Goal: Task Accomplishment & Management: Complete application form

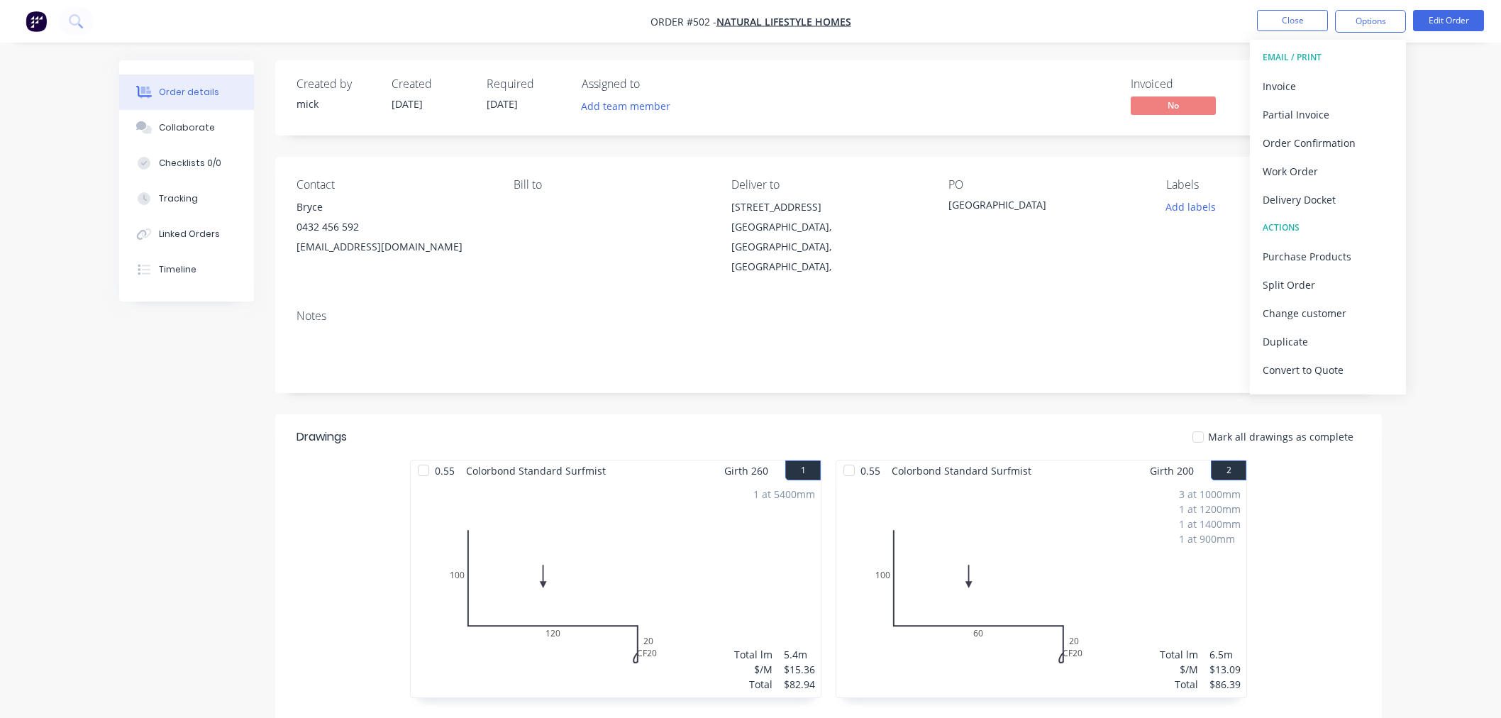
scroll to position [228, 0]
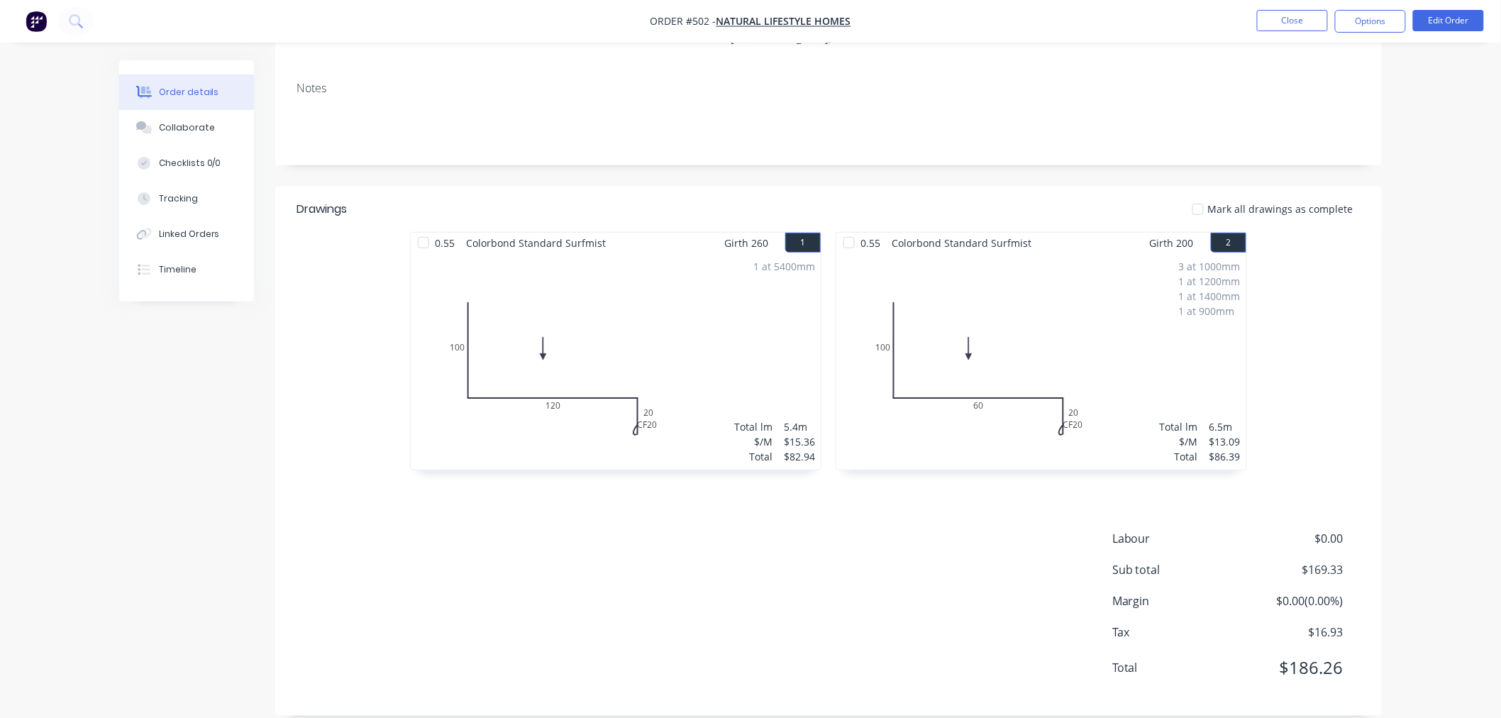
drag, startPoint x: 569, startPoint y: 75, endPoint x: 112, endPoint y: 355, distance: 535.4
click at [112, 355] on div "Order details Collaborate Checklists 0/0 Tracking Linked Orders Timeline Order …" at bounding box center [750, 285] width 1291 height 904
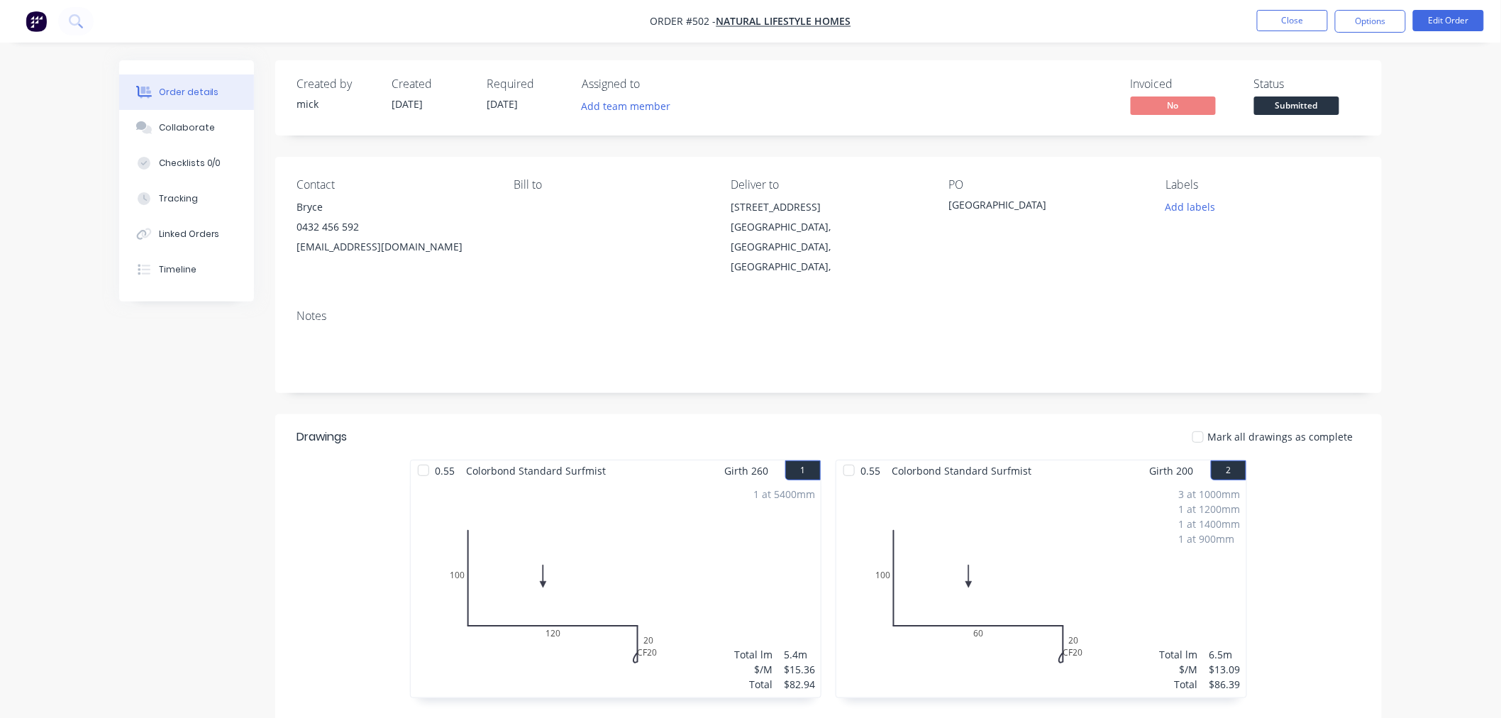
click at [34, 10] on button "button" at bounding box center [36, 21] width 30 height 23
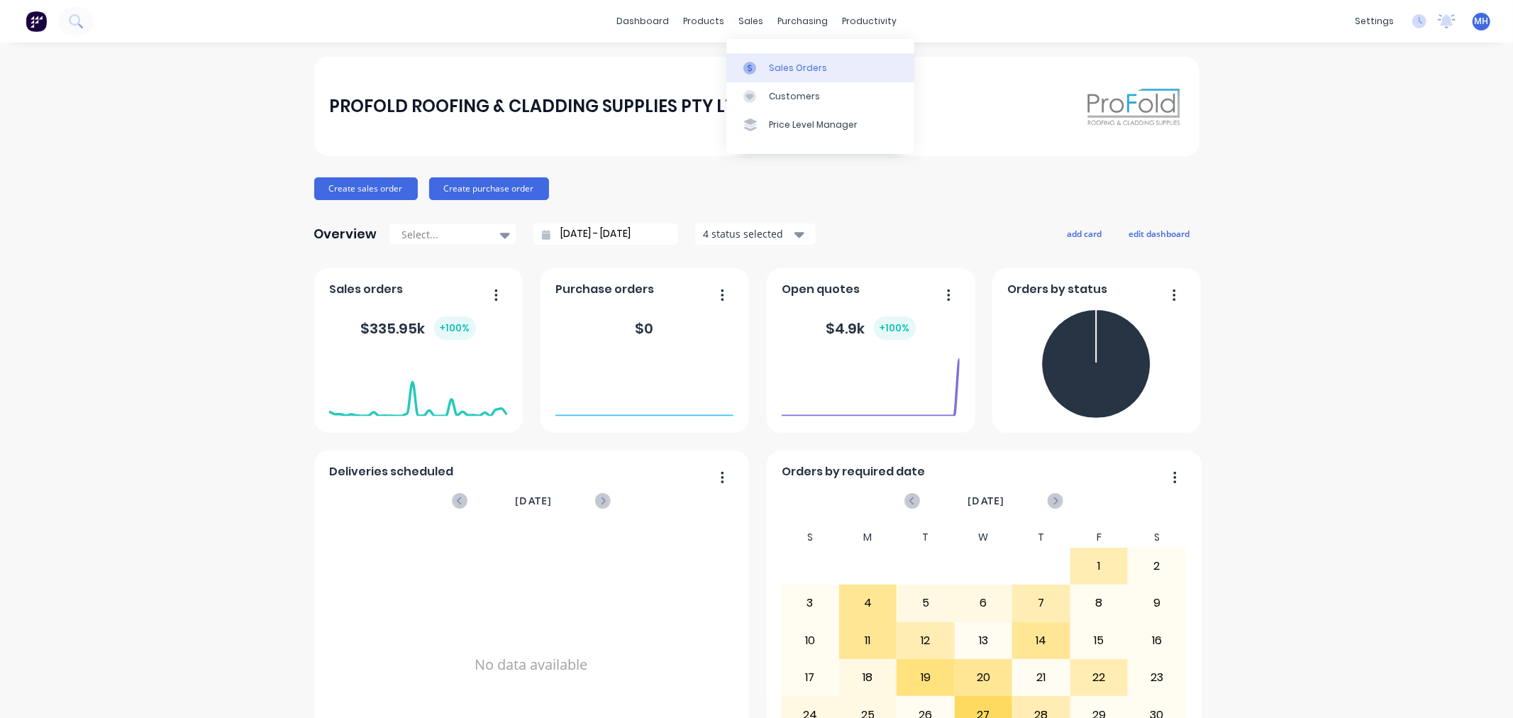
click at [769, 62] on div "Sales Orders" at bounding box center [798, 68] width 58 height 13
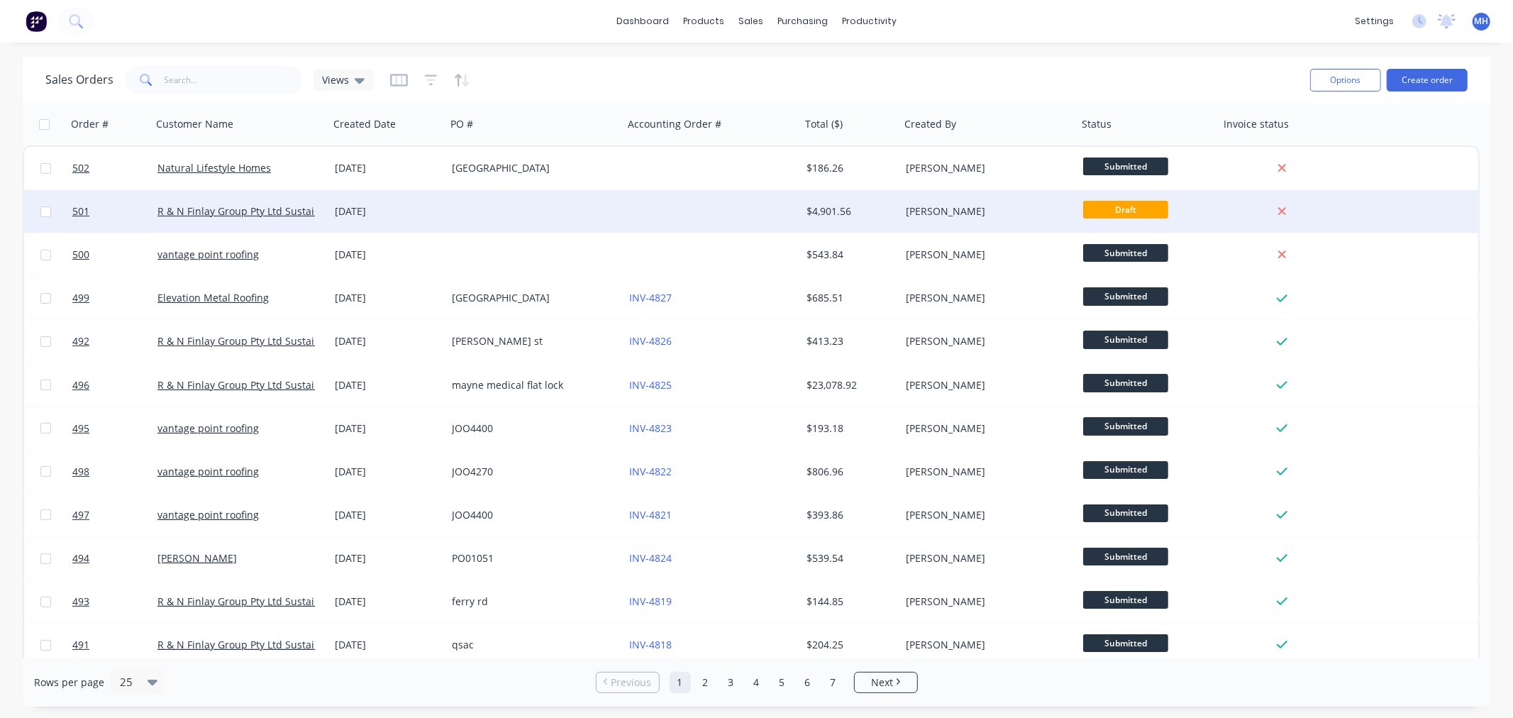
click at [472, 199] on div at bounding box center [534, 211] width 177 height 43
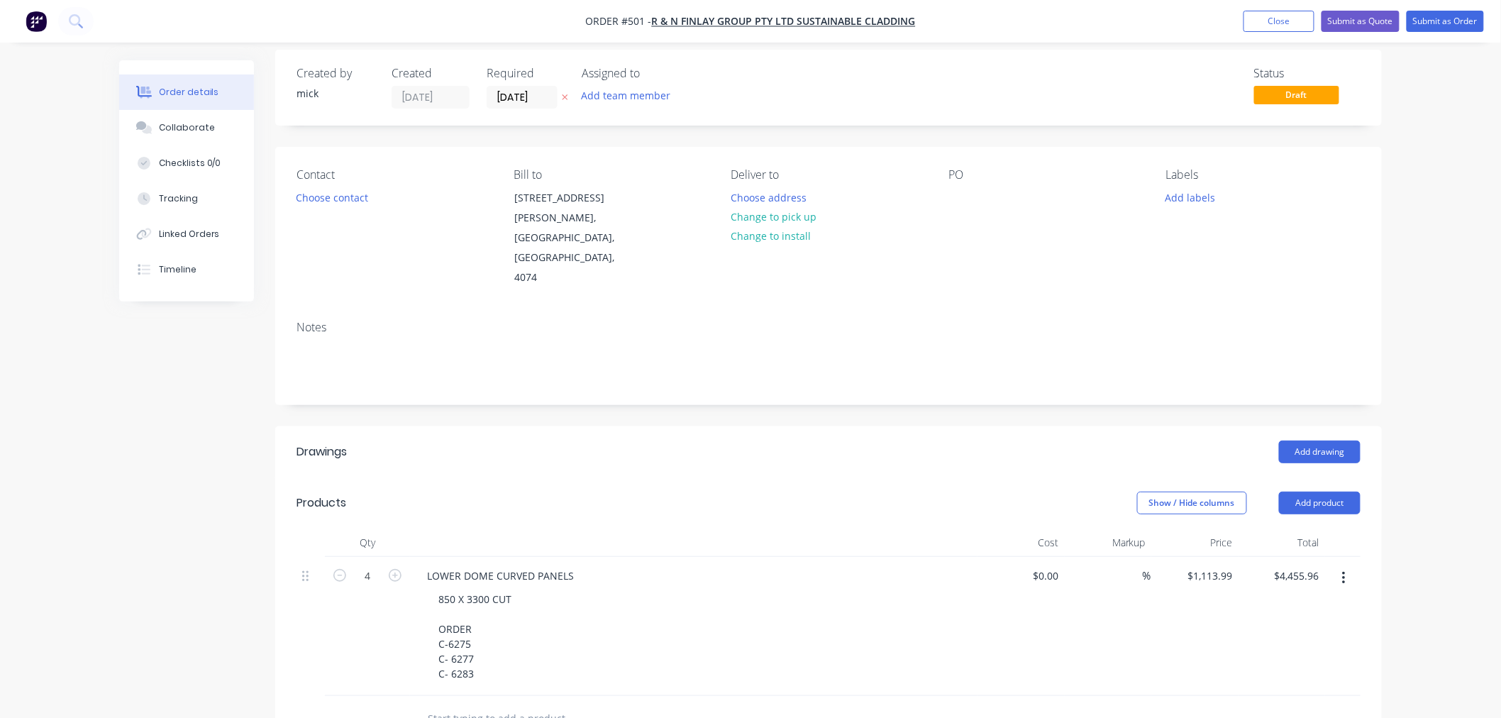
scroll to position [8, 0]
click at [969, 194] on div at bounding box center [959, 200] width 23 height 21
click at [348, 192] on button "Choose contact" at bounding box center [332, 199] width 87 height 19
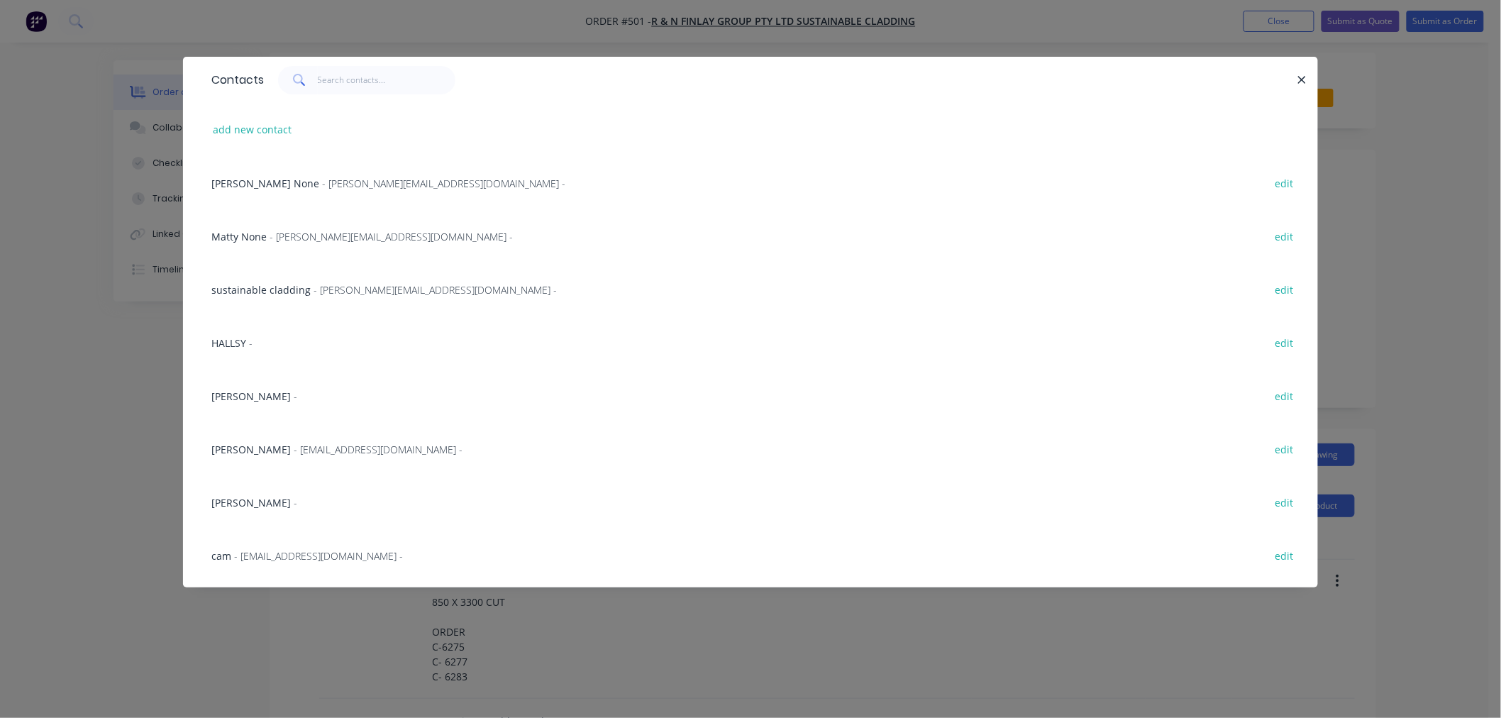
click at [226, 506] on span "[PERSON_NAME]" at bounding box center [250, 502] width 79 height 13
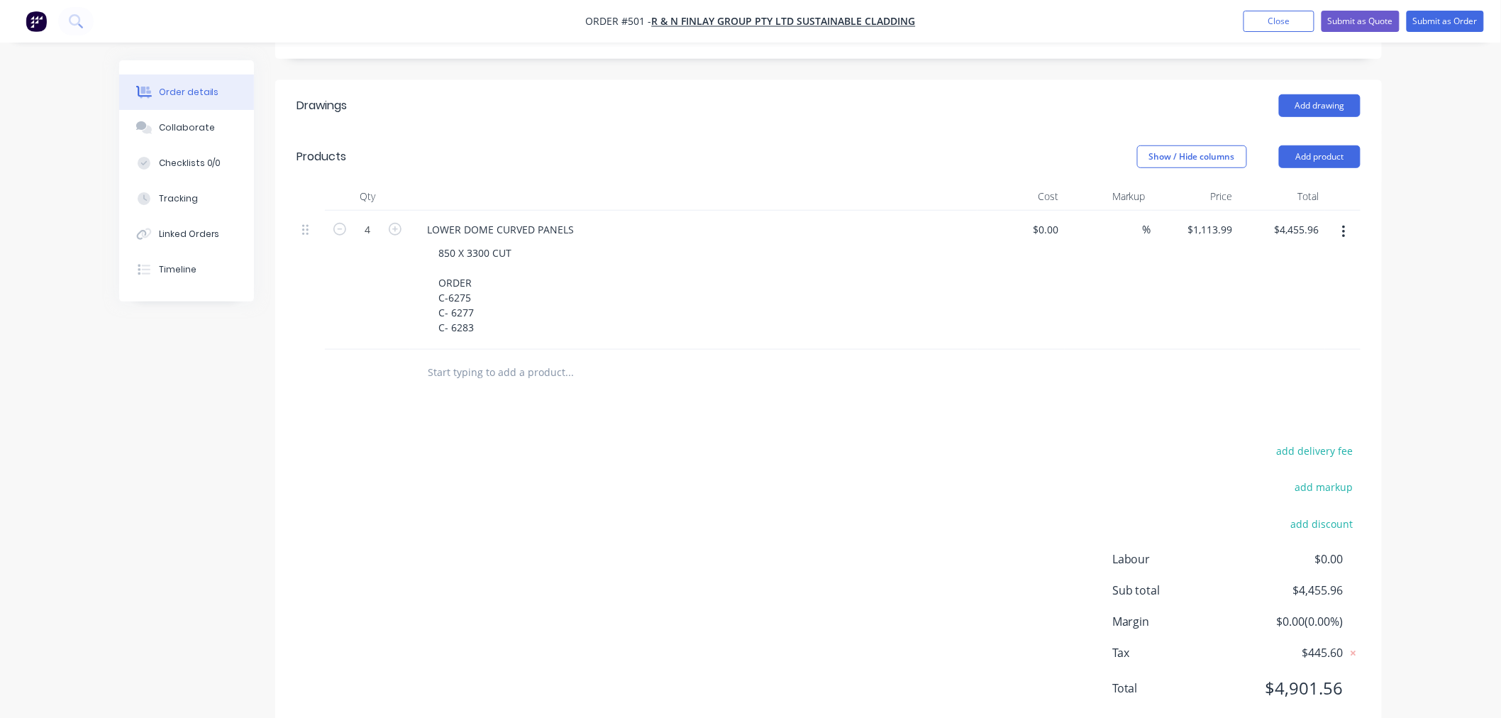
scroll to position [355, 0]
click at [503, 360] on input "text" at bounding box center [569, 374] width 284 height 28
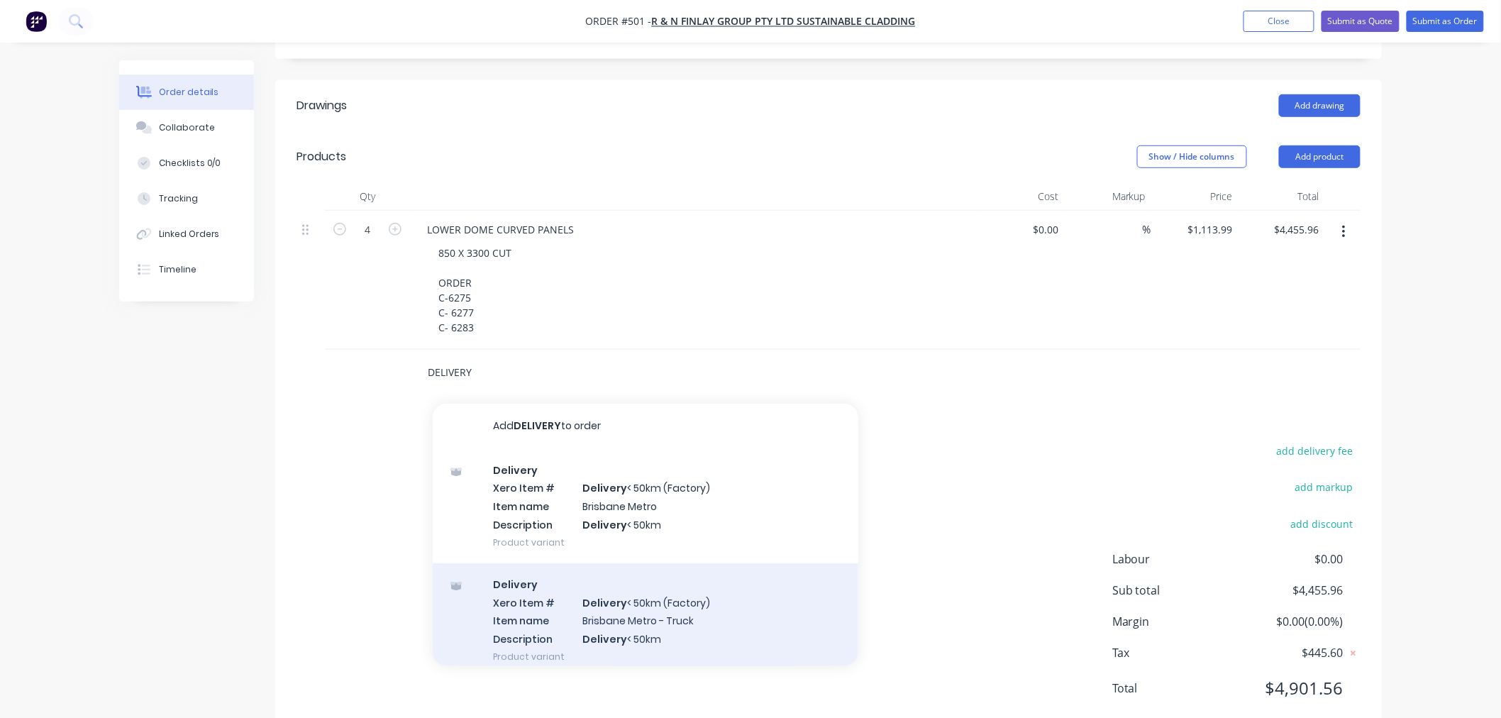
scroll to position [299, 0]
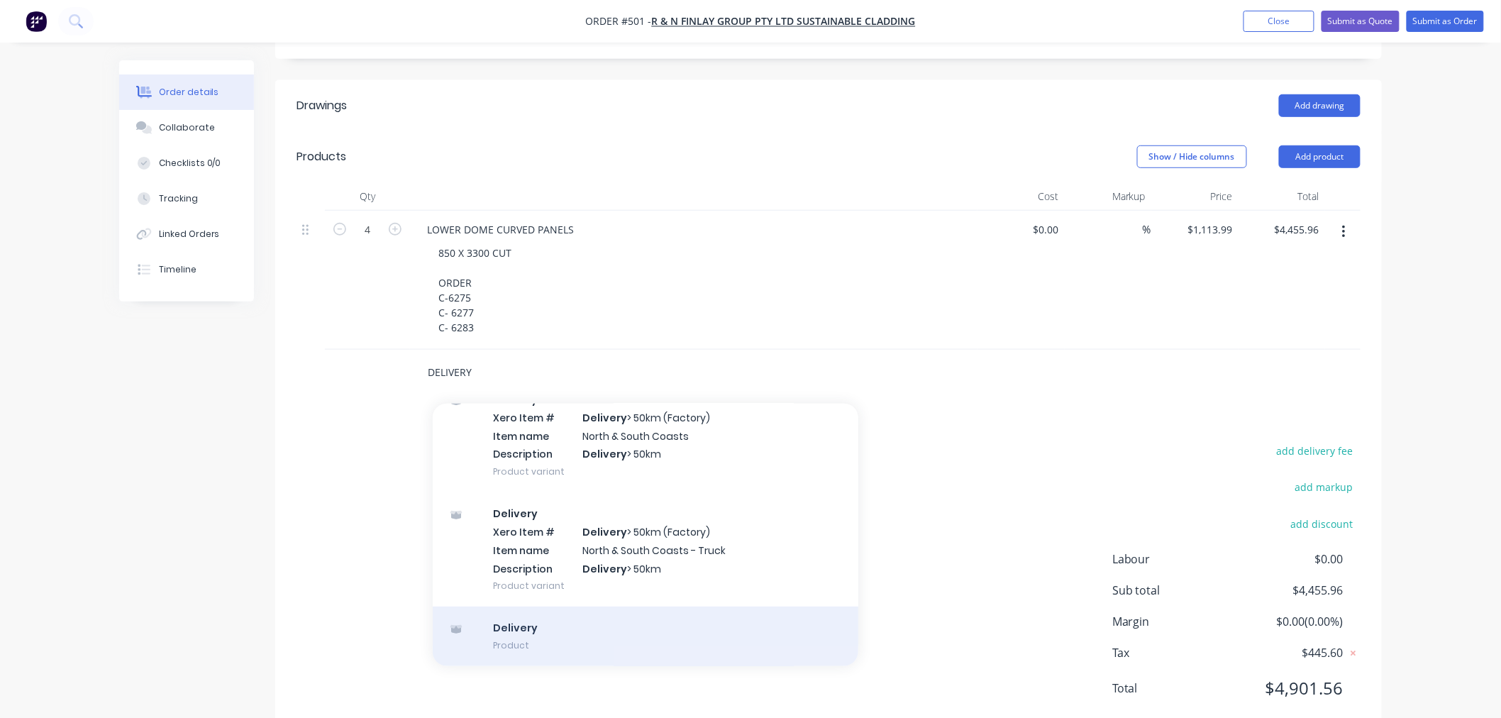
type input "DELIVERY"
click at [573, 606] on div "Delivery Product" at bounding box center [645, 636] width 425 height 60
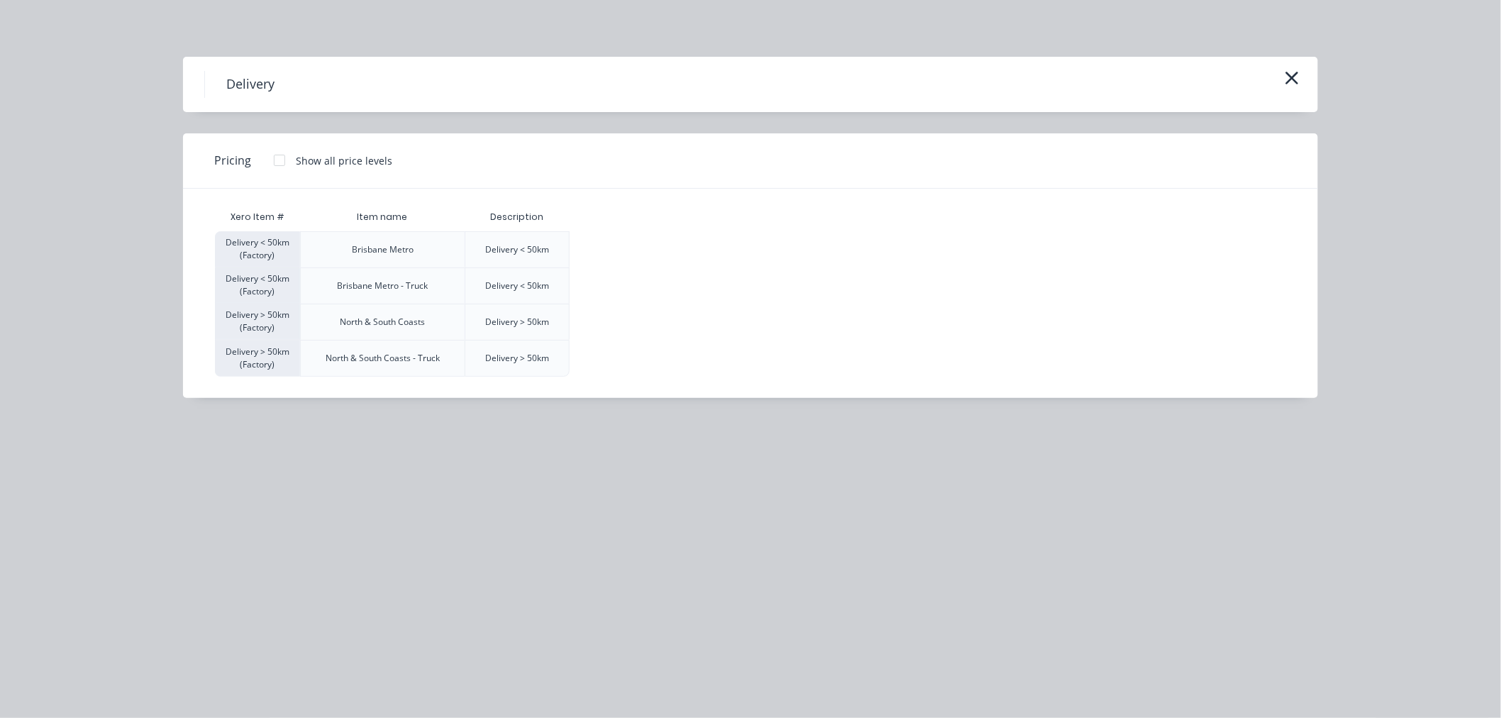
click at [277, 154] on div at bounding box center [279, 160] width 28 height 28
click at [603, 246] on div "$120.00" at bounding box center [605, 249] width 71 height 35
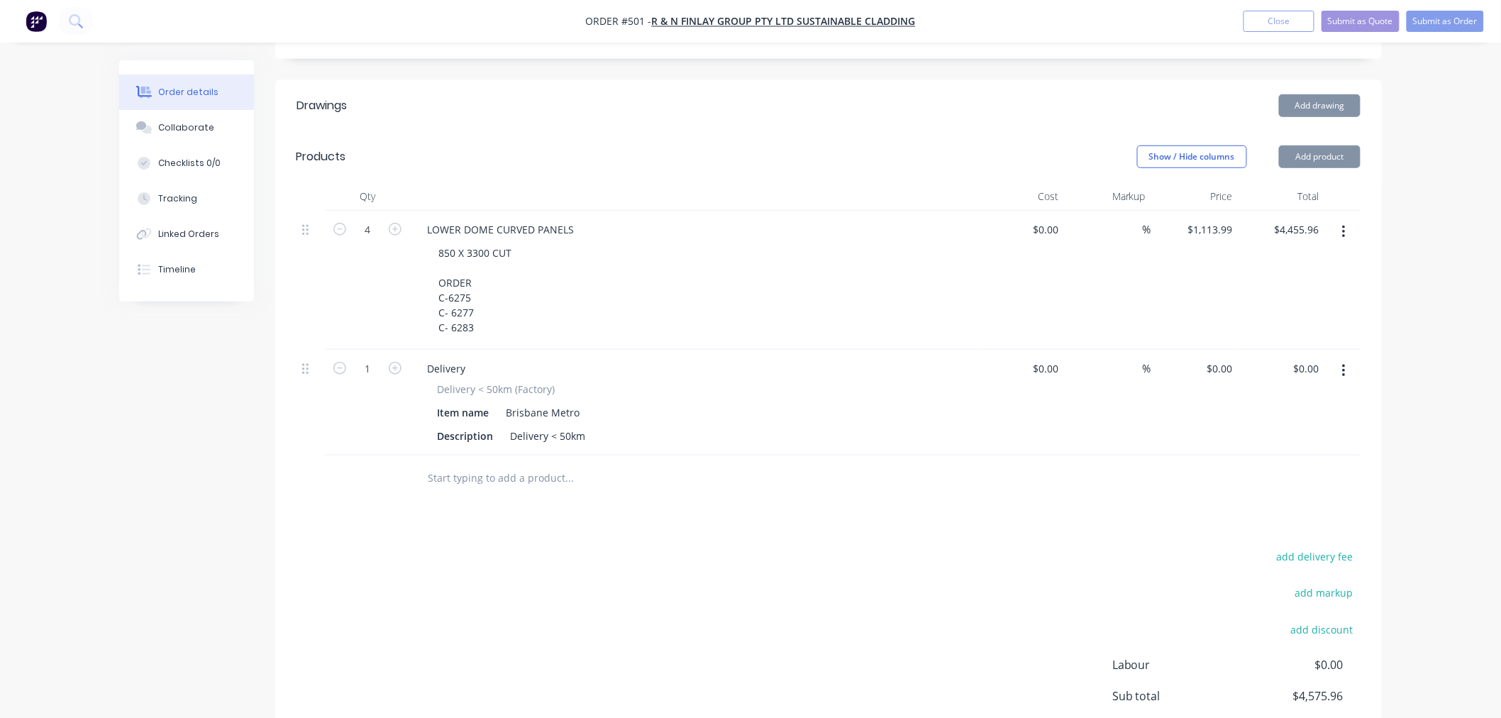
type input "$120.00"
drag, startPoint x: 693, startPoint y: 579, endPoint x: 672, endPoint y: 599, distance: 28.6
click at [694, 579] on div "add delivery fee add markup add discount Labour $0.00 Sub total $4,575.96 Margi…" at bounding box center [828, 684] width 1064 height 274
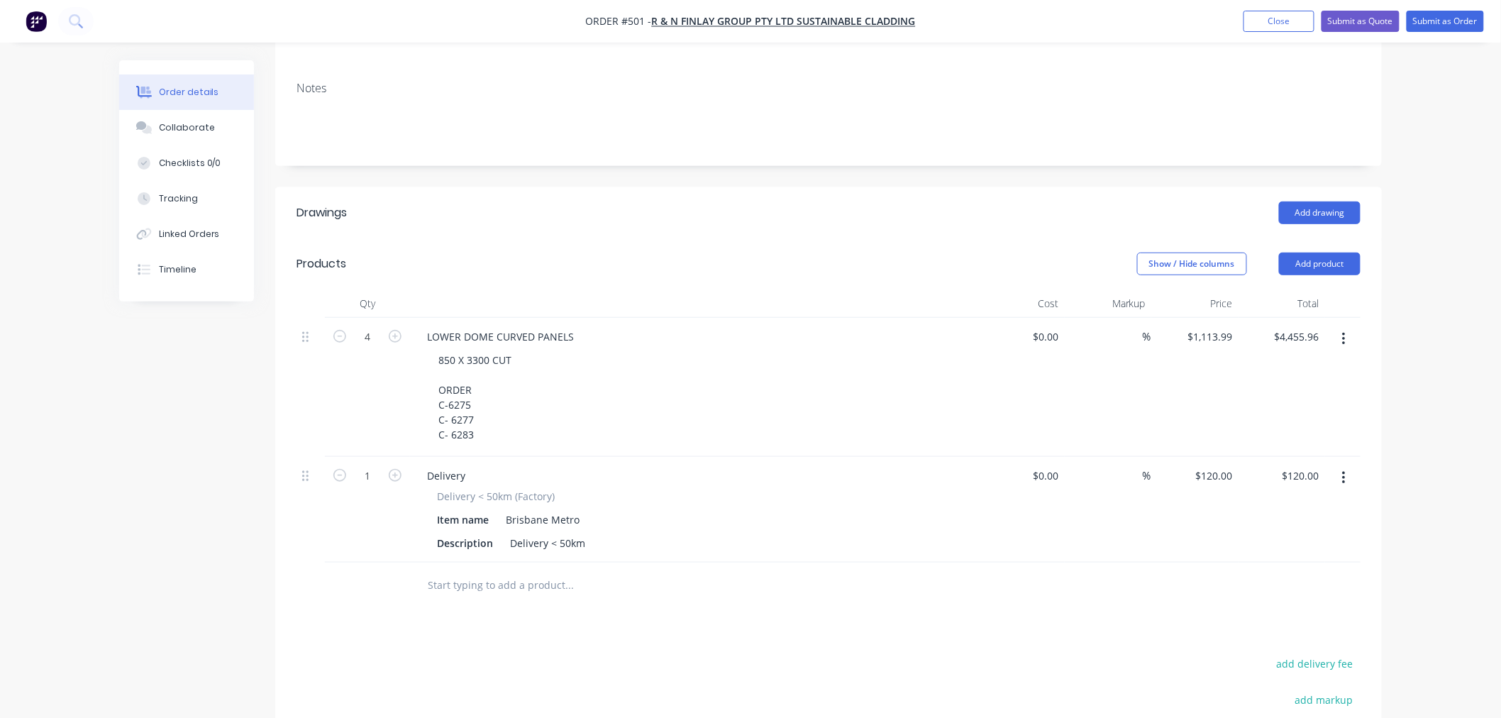
scroll to position [226, 0]
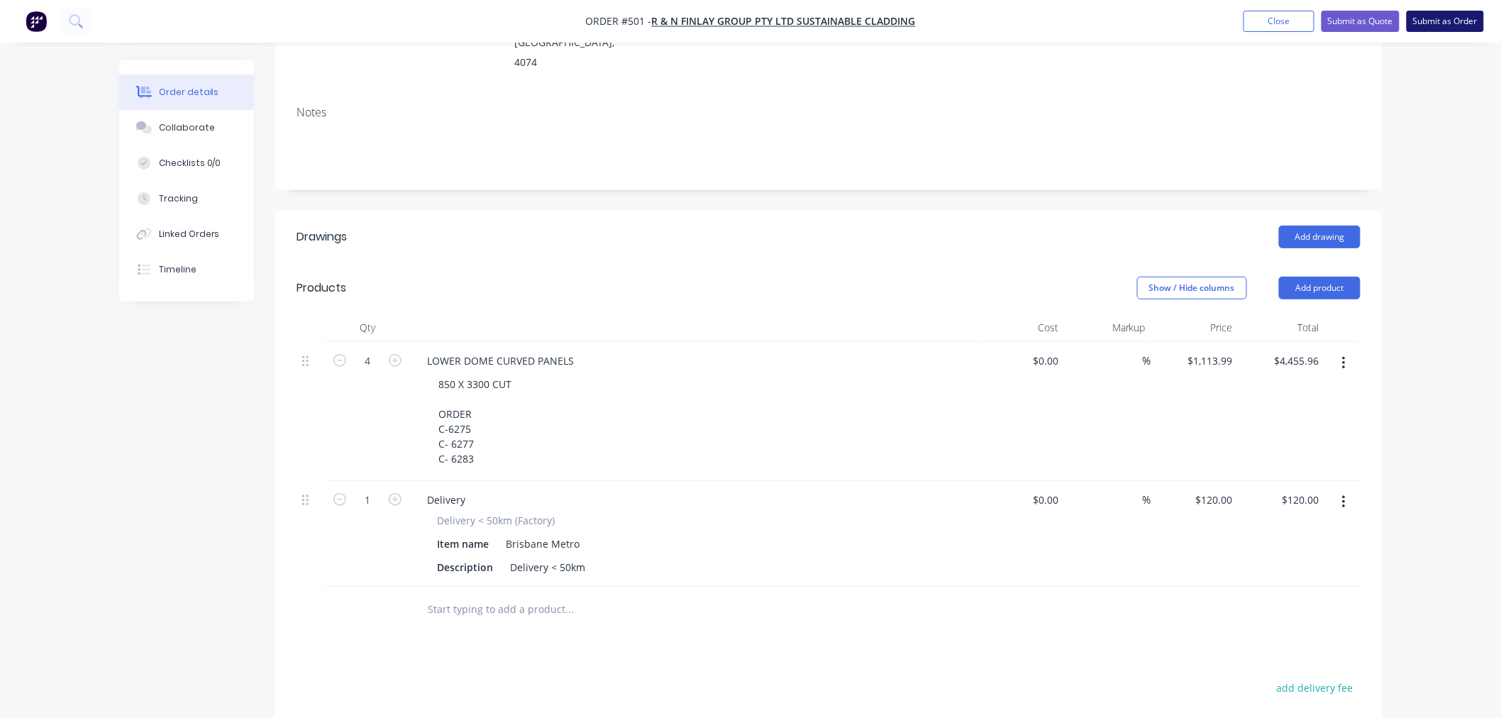
click at [1440, 20] on button "Submit as Order" at bounding box center [1444, 21] width 77 height 21
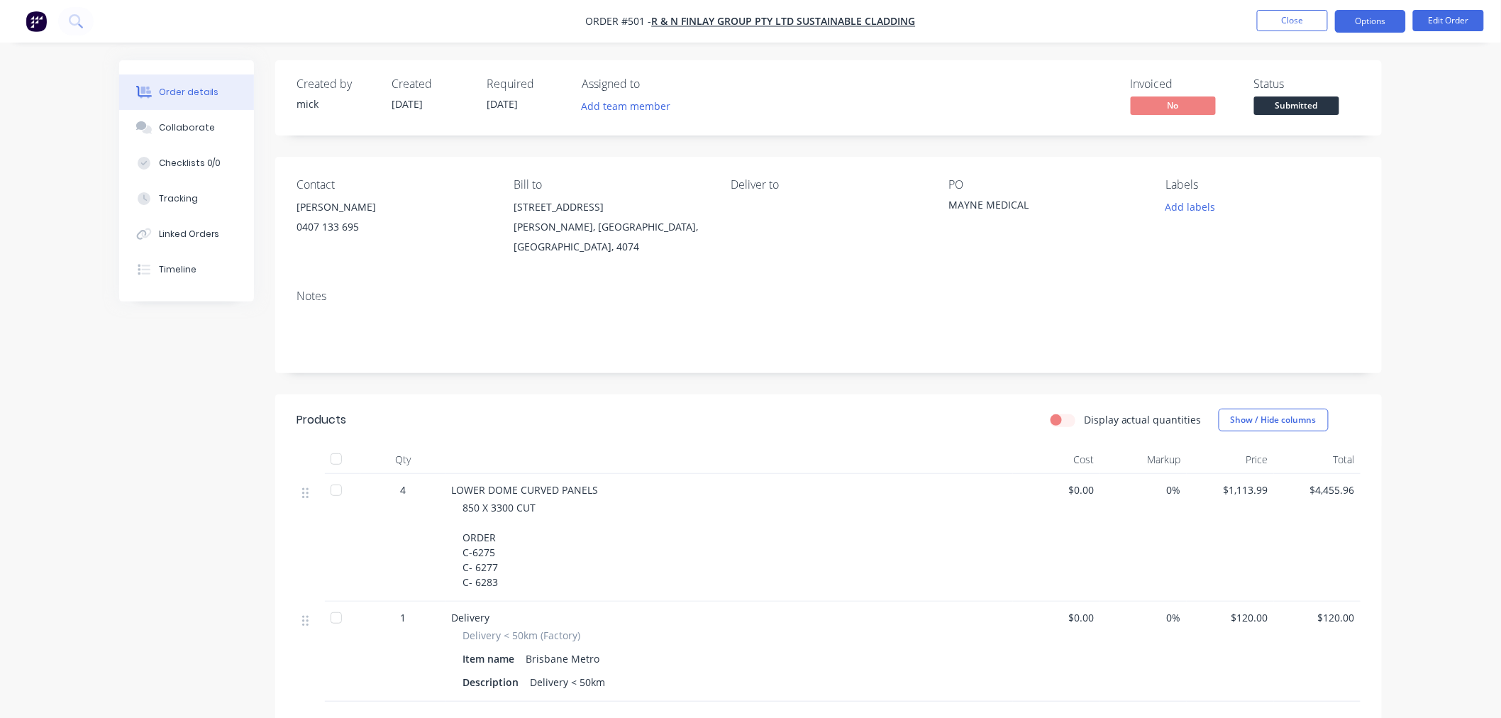
click at [1379, 21] on button "Options" at bounding box center [1370, 21] width 71 height 23
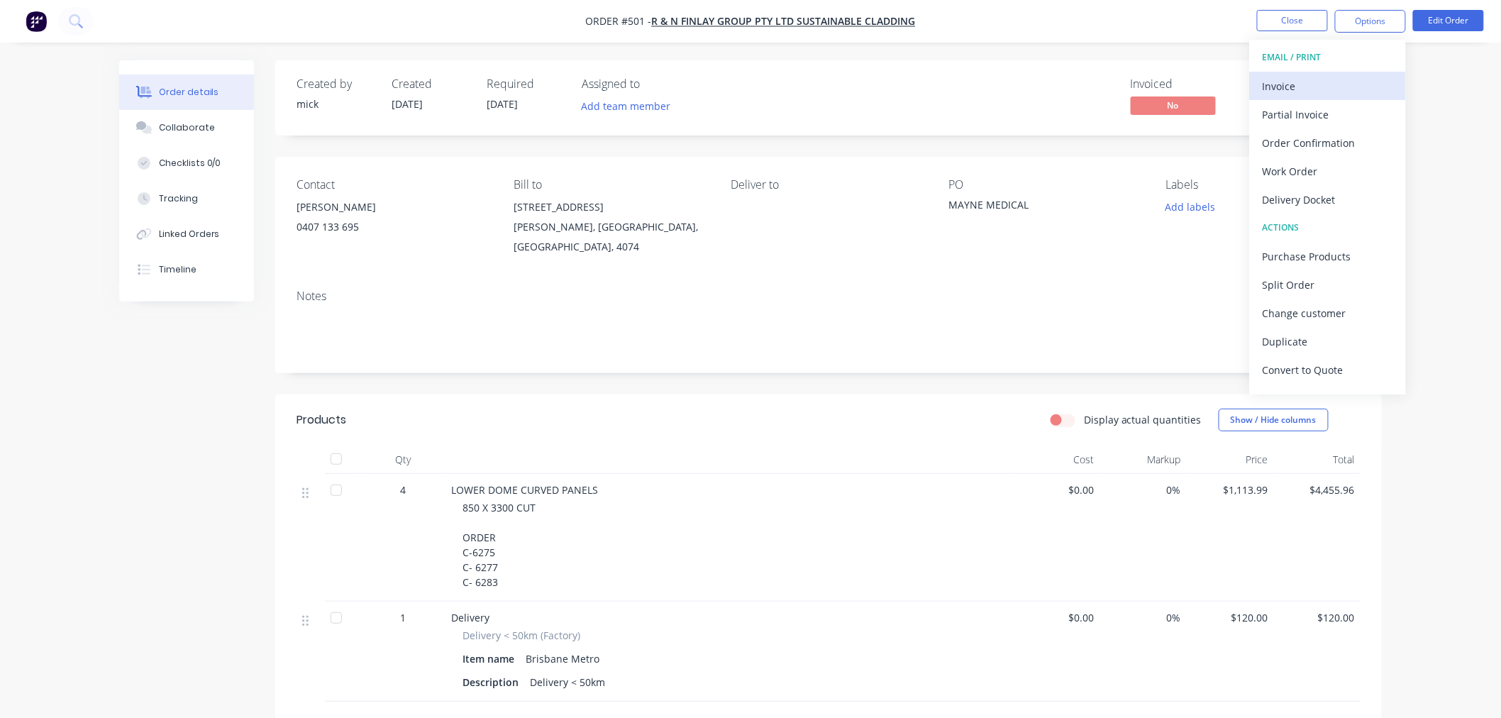
click at [1351, 90] on div "Invoice" at bounding box center [1327, 86] width 130 height 21
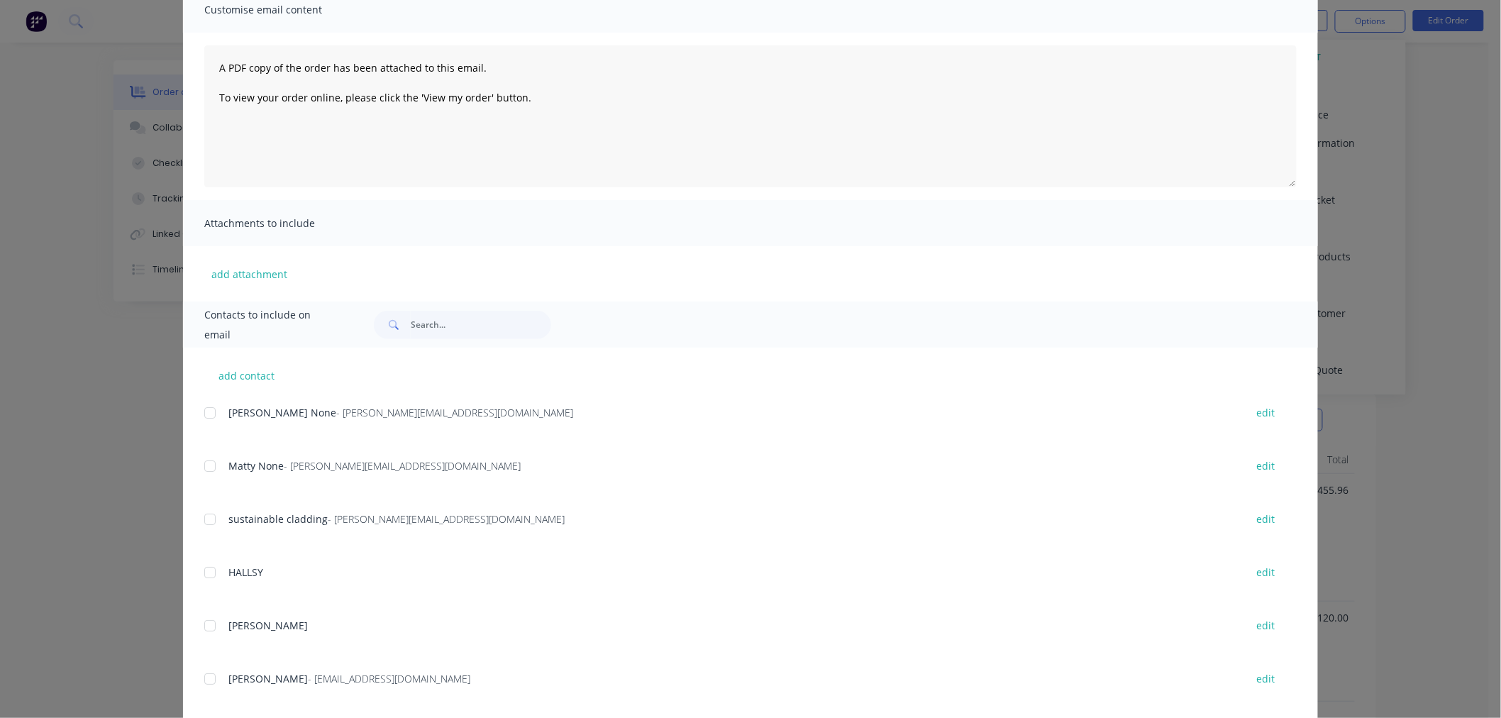
scroll to position [179, 0]
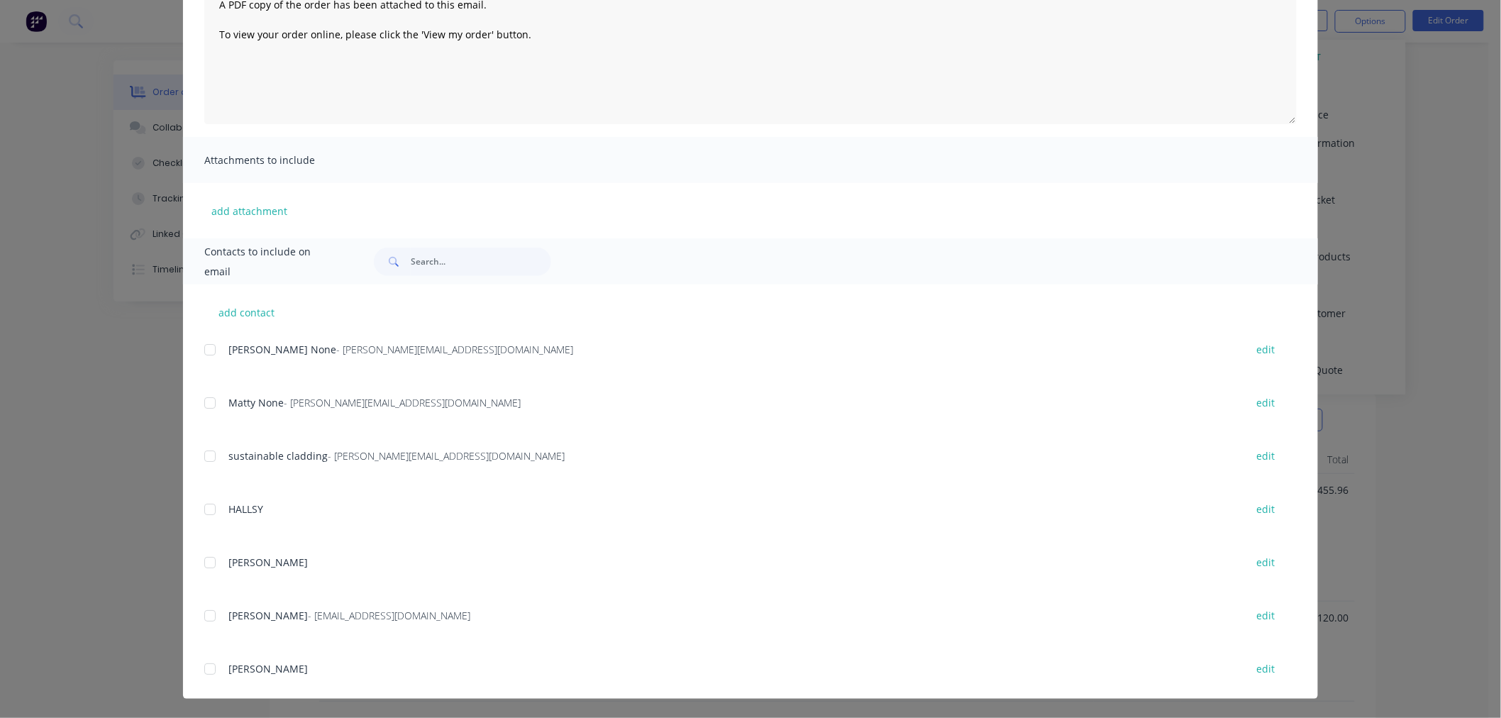
click at [209, 351] on div at bounding box center [210, 349] width 28 height 28
click at [204, 401] on div at bounding box center [210, 403] width 28 height 28
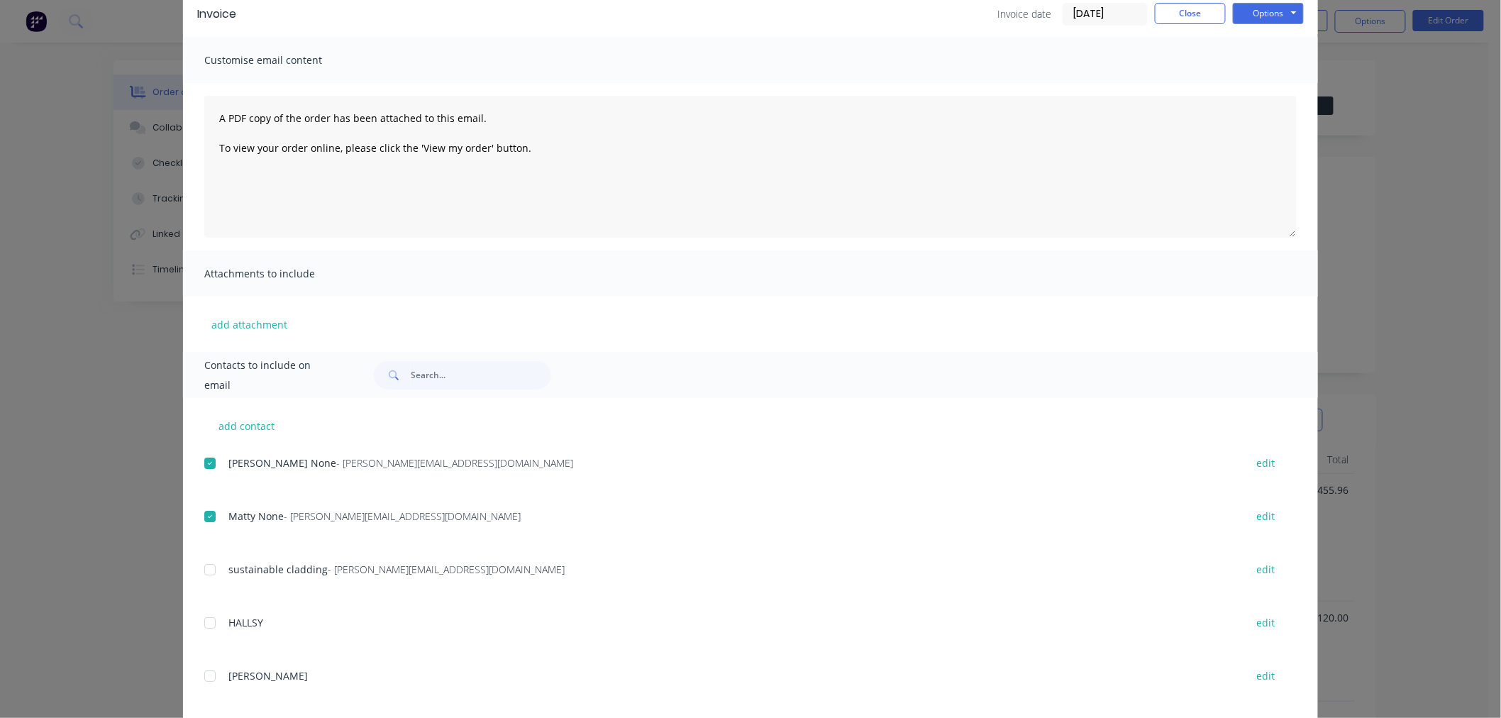
scroll to position [0, 0]
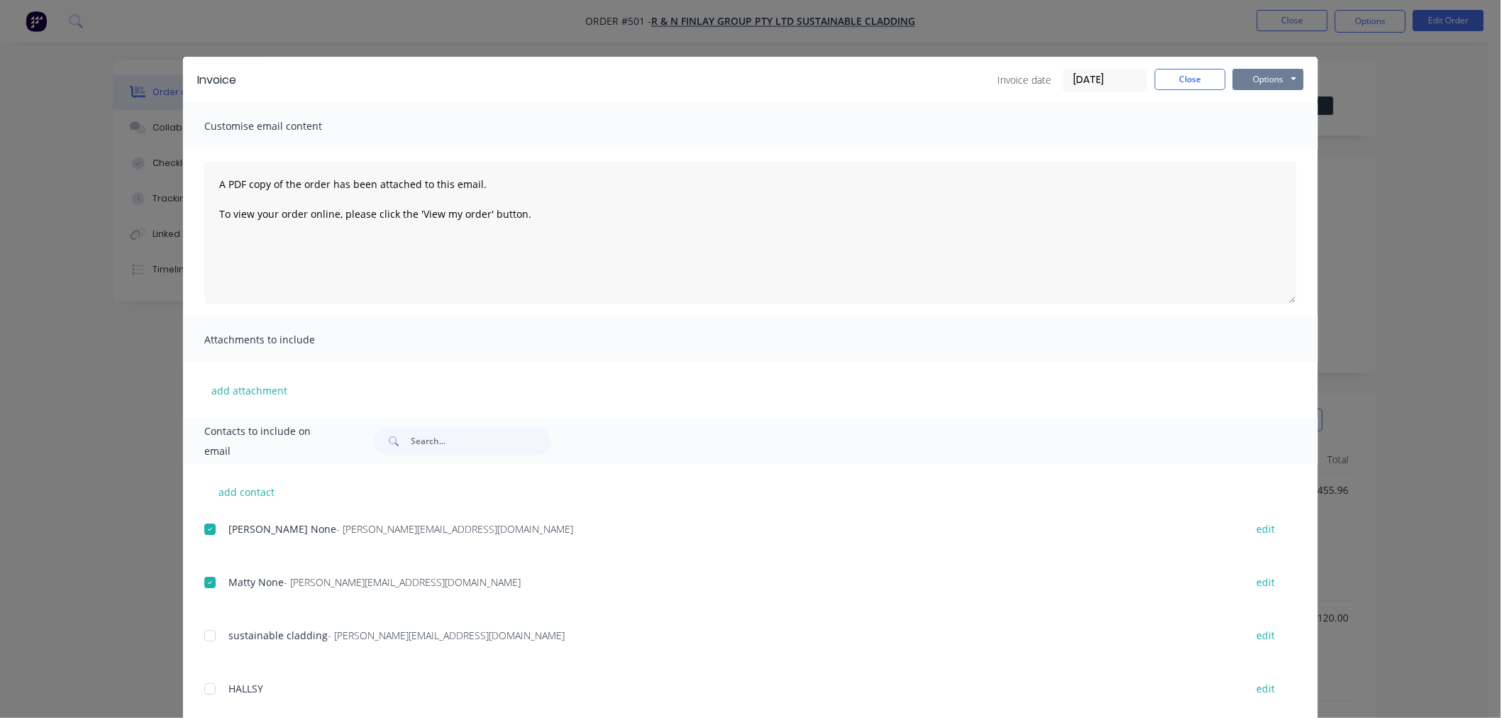
click at [1255, 81] on button "Options" at bounding box center [1267, 79] width 71 height 21
click at [1275, 145] on button "Email" at bounding box center [1277, 151] width 91 height 23
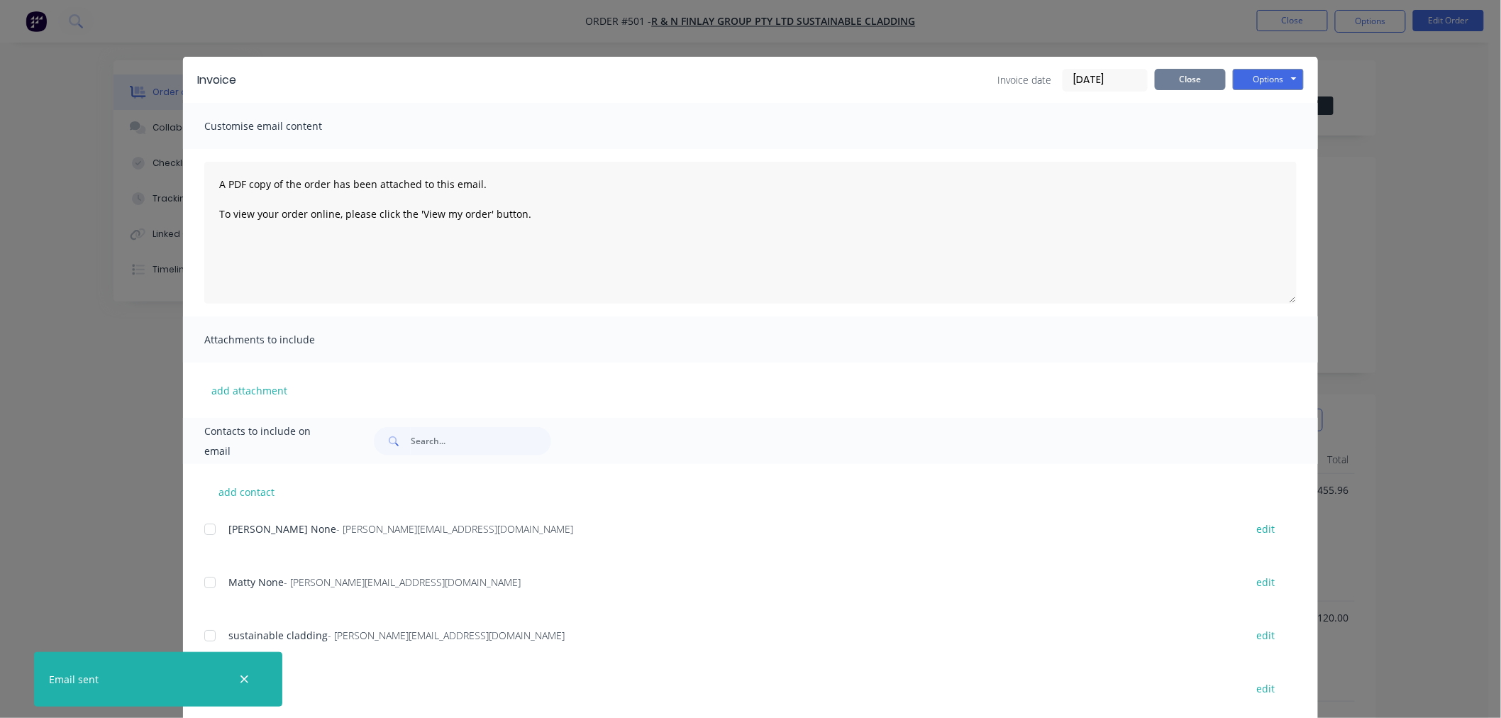
click at [1195, 79] on button "Close" at bounding box center [1189, 79] width 71 height 21
